Goal: Information Seeking & Learning: Compare options

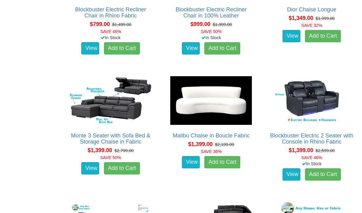
scroll to position [432, 0]
click at [123, 98] on img at bounding box center [110, 101] width 85 height 52
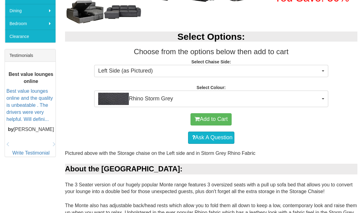
scroll to position [230, 0]
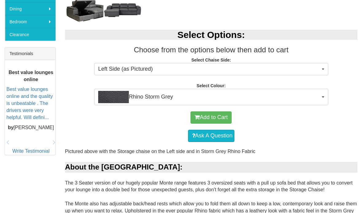
click at [273, 92] on span "Rhino Storm Grey" at bounding box center [209, 97] width 222 height 12
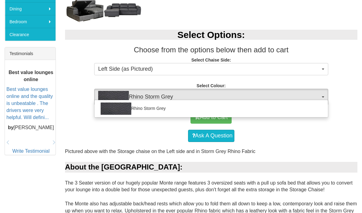
click at [293, 81] on div at bounding box center [181, 106] width 362 height 213
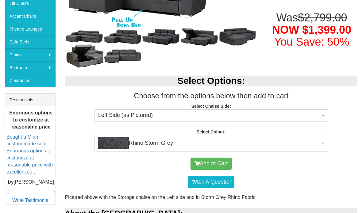
scroll to position [173, 0]
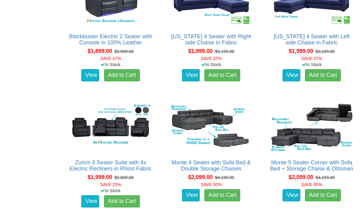
scroll to position [911, 0]
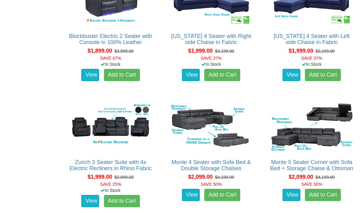
click at [214, 124] on img at bounding box center [211, 127] width 85 height 52
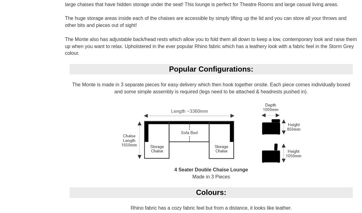
scroll to position [446, 0]
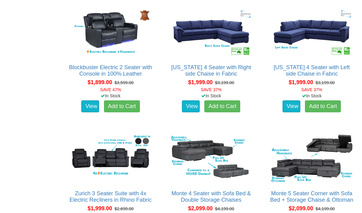
scroll to position [879, 0]
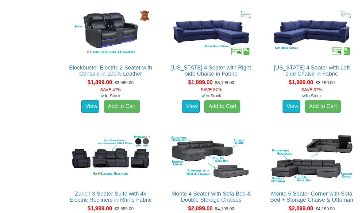
click at [217, 68] on link "Arizona 4 Seater with Right side Chaise in Fabric" at bounding box center [211, 71] width 80 height 12
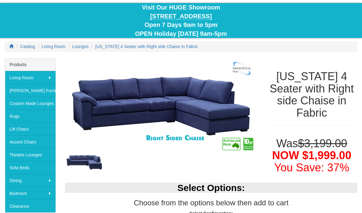
scroll to position [58, 0]
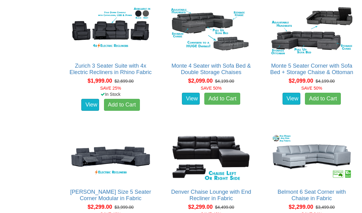
scroll to position [1008, 0]
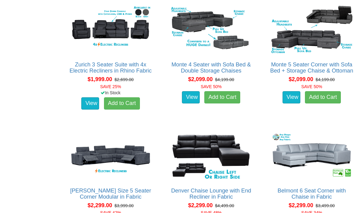
click at [233, 63] on link "Monte 4 Seater with Sofa Bed & Double Storage Chaises" at bounding box center [210, 68] width 79 height 12
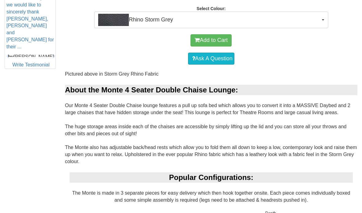
scroll to position [296, 0]
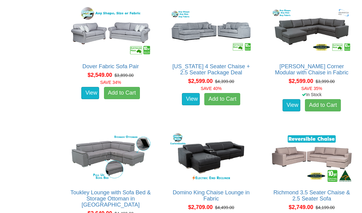
scroll to position [1511, 0]
click at [293, 65] on link "[PERSON_NAME] Corner Modular with Chaise in Fabric" at bounding box center [312, 69] width 74 height 12
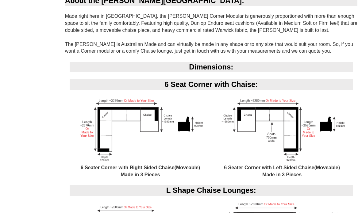
scroll to position [427, 0]
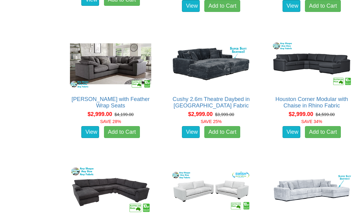
scroll to position [2110, 0]
click at [232, 100] on link "Cushy 2.6m Theatre Daybed in [GEOGRAPHIC_DATA] Fabric" at bounding box center [211, 102] width 77 height 12
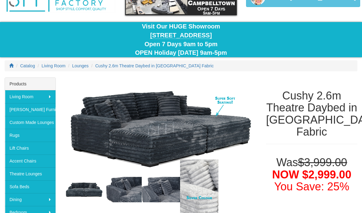
scroll to position [40, 0]
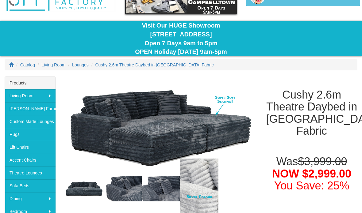
click at [218, 126] on img at bounding box center [161, 129] width 192 height 104
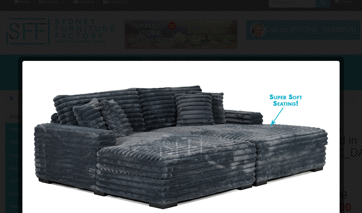
scroll to position [0, 0]
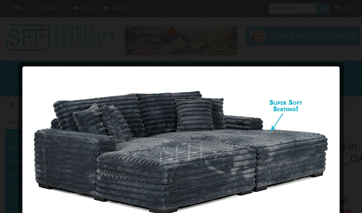
click at [315, 49] on div at bounding box center [181, 106] width 362 height 213
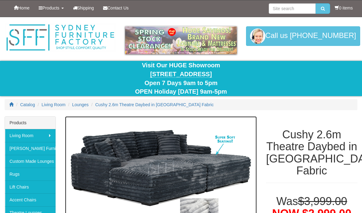
scroll to position [6, 0]
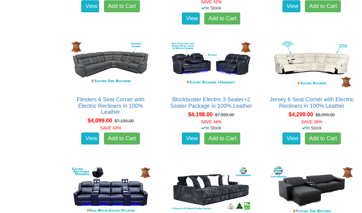
scroll to position [3872, 0]
